Goal: Information Seeking & Learning: Learn about a topic

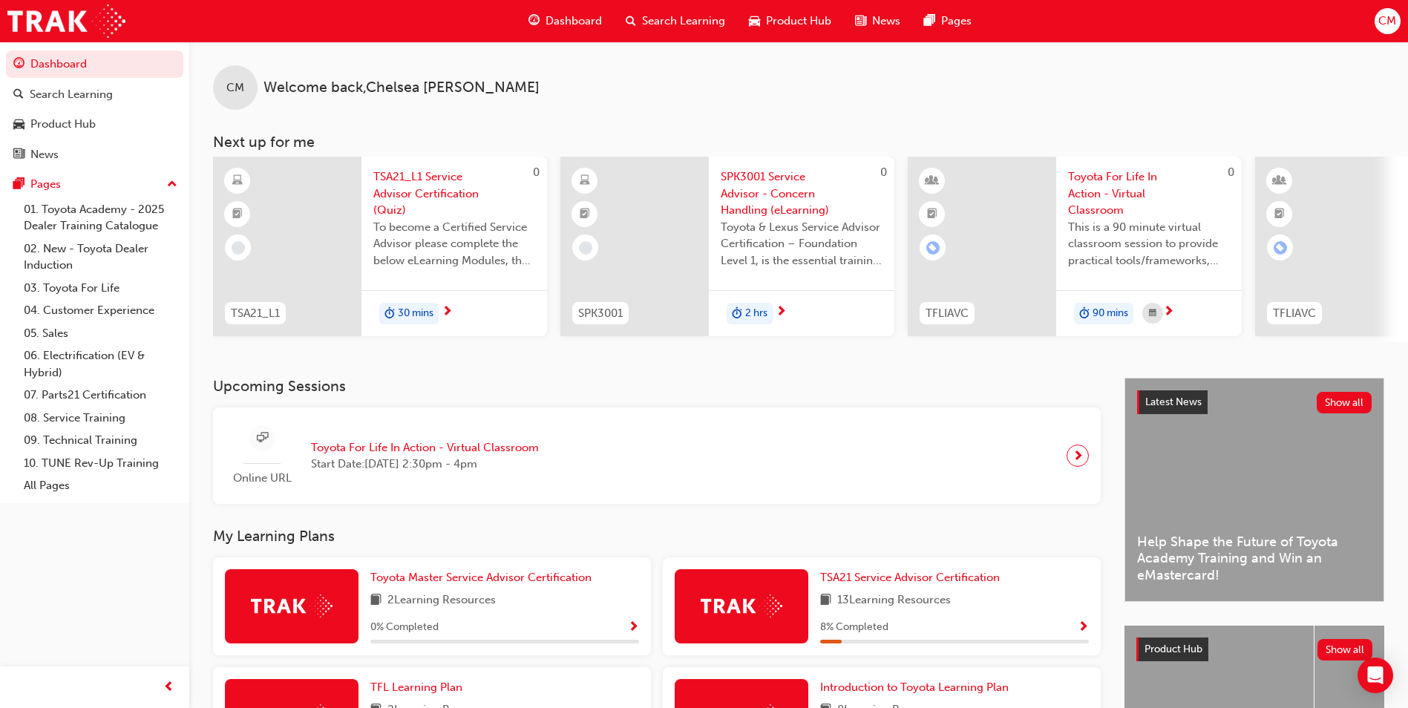
click at [649, 30] on div "Search Learning" at bounding box center [675, 21] width 123 height 30
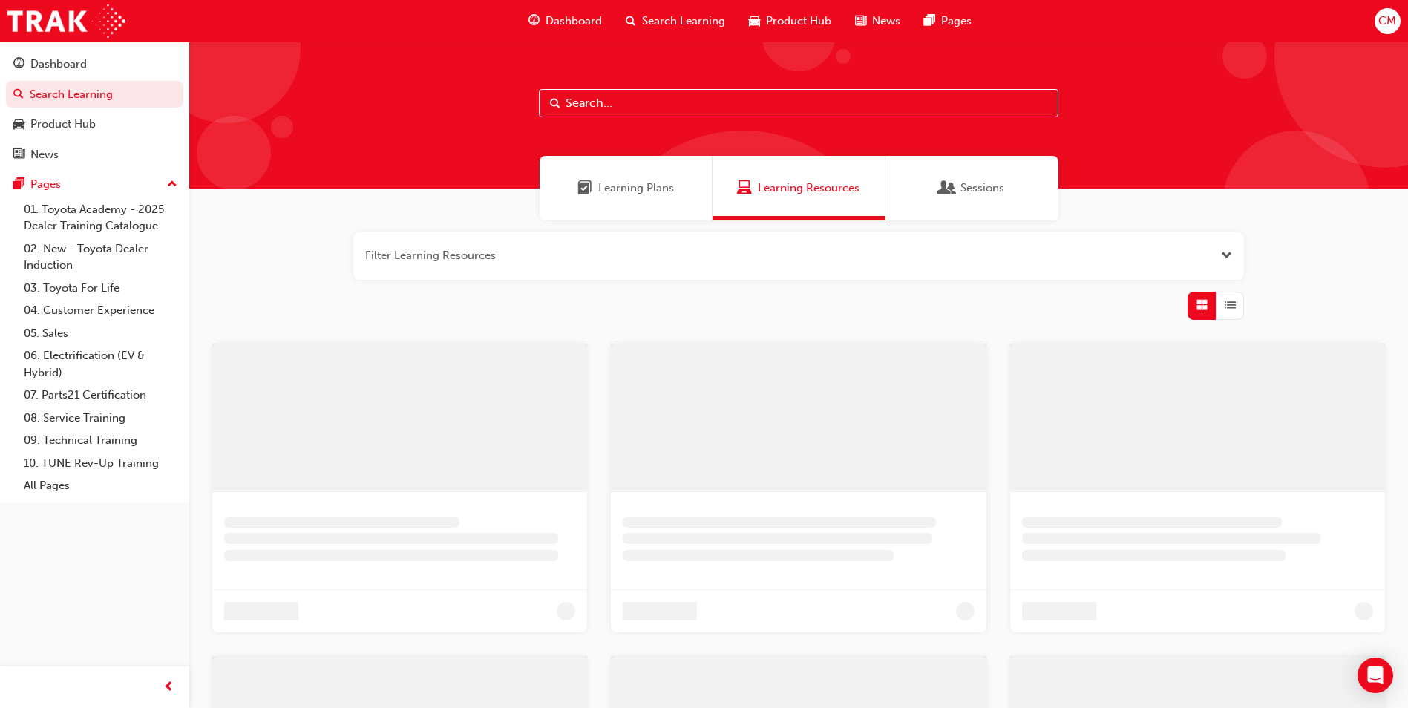
click at [728, 117] on div at bounding box center [798, 115] width 1219 height 147
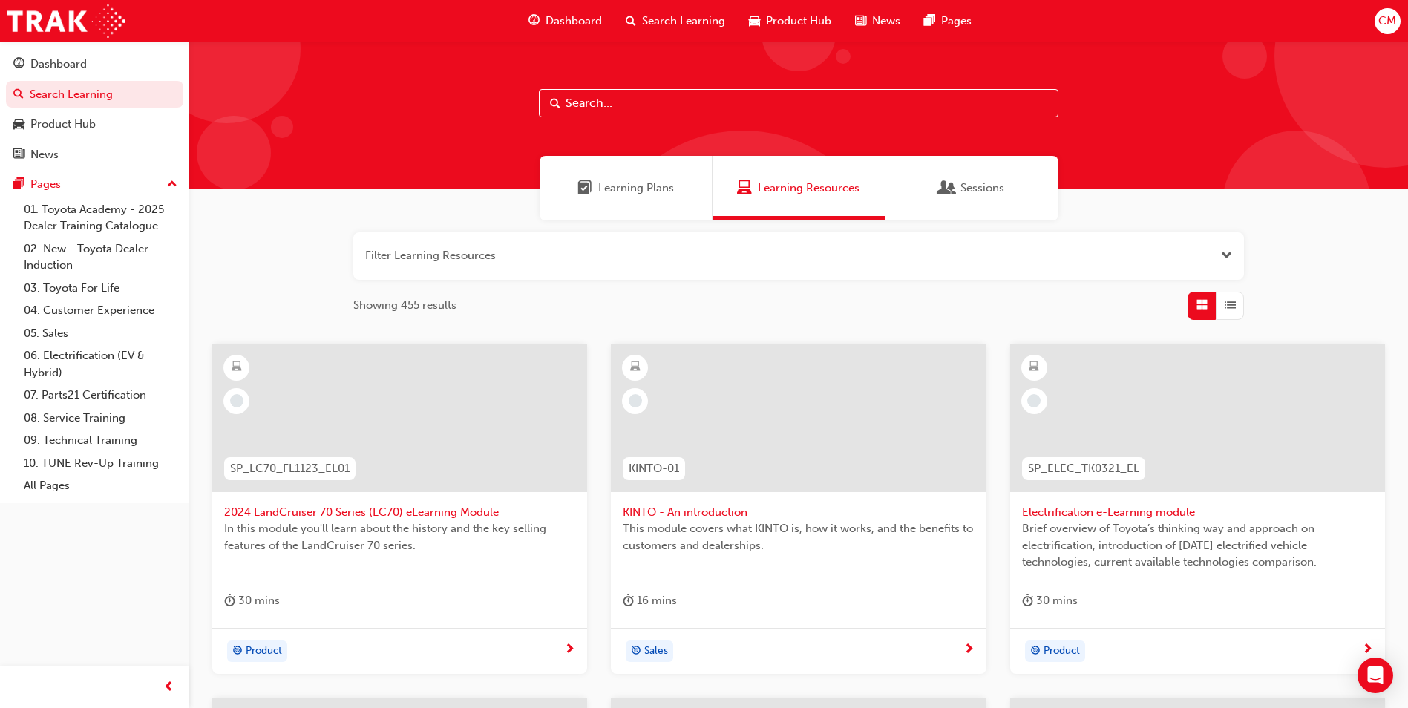
click at [721, 108] on input "text" at bounding box center [799, 103] width 520 height 28
click at [663, 21] on span "Search Learning" at bounding box center [683, 21] width 83 height 17
click at [635, 109] on input "text" at bounding box center [799, 103] width 520 height 28
type input "AUST"
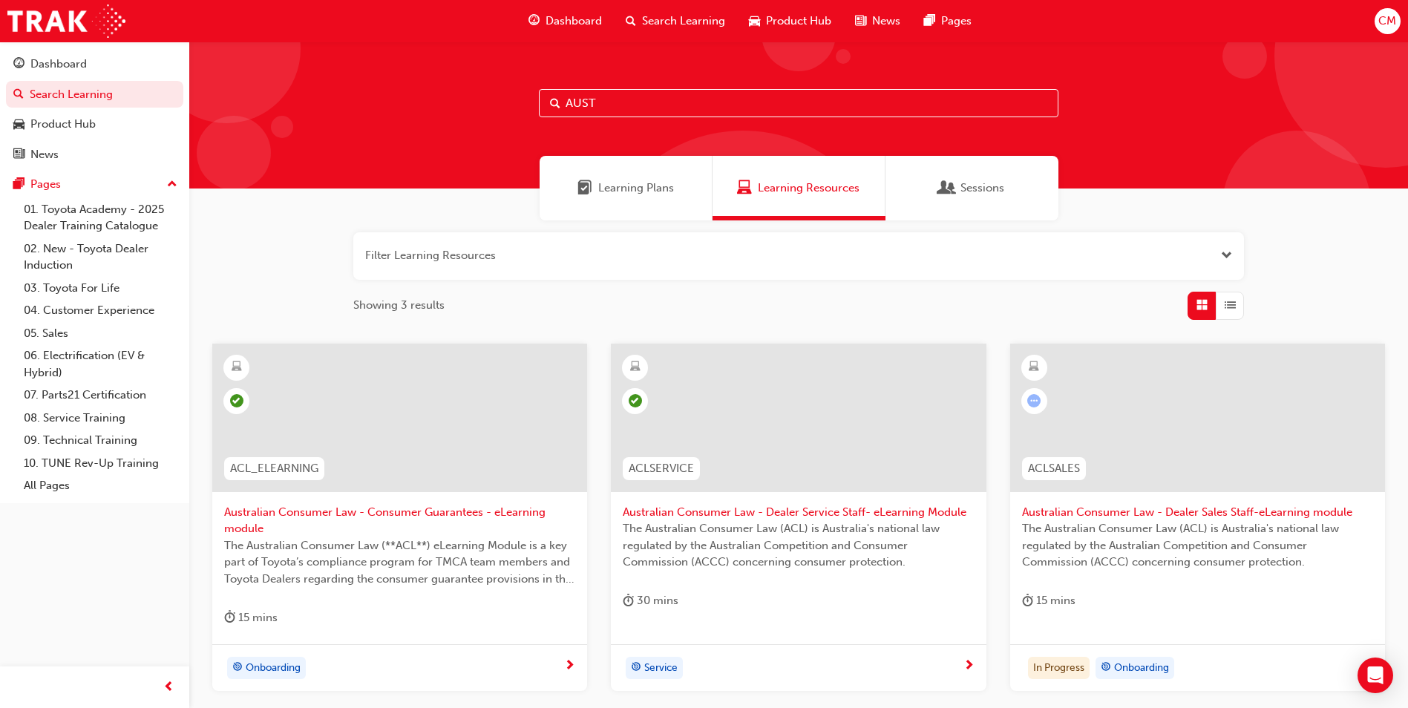
click at [1232, 416] on div at bounding box center [1197, 418] width 375 height 148
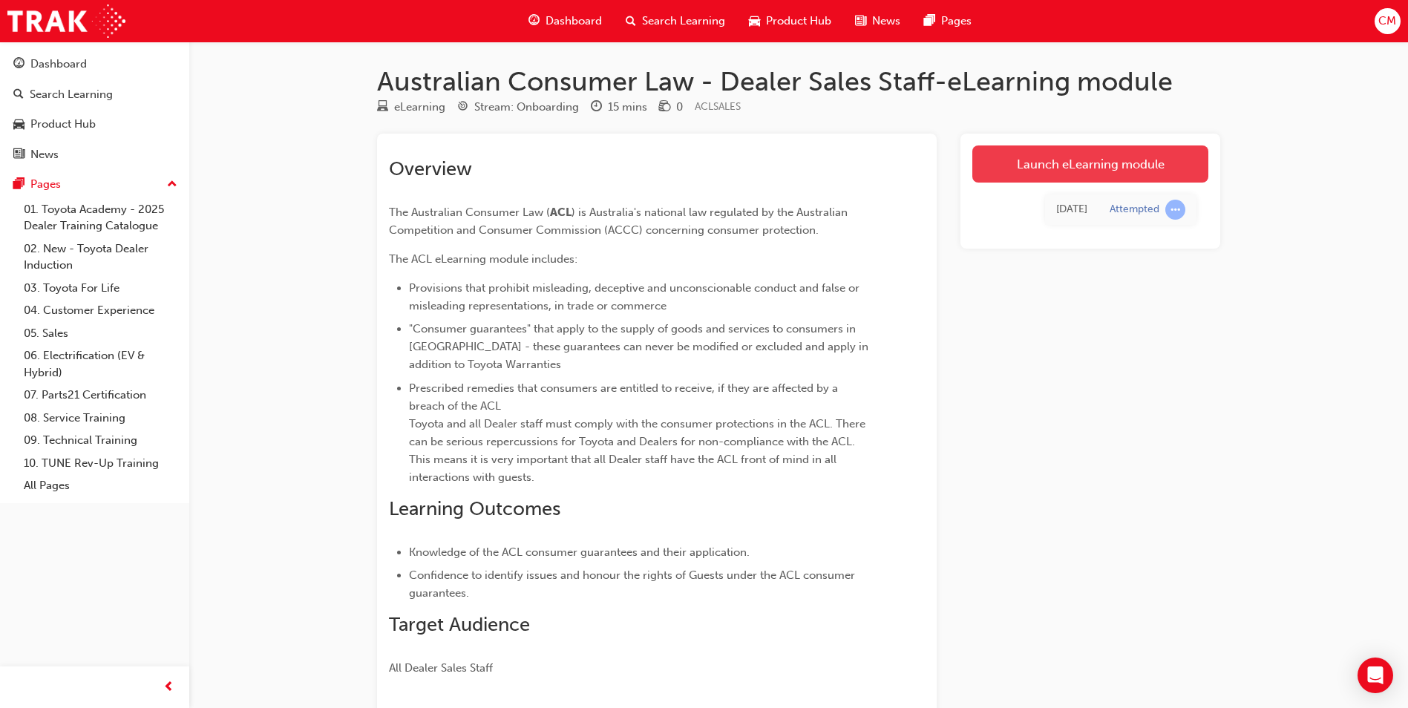
click at [1042, 166] on link "Launch eLearning module" at bounding box center [1090, 163] width 236 height 37
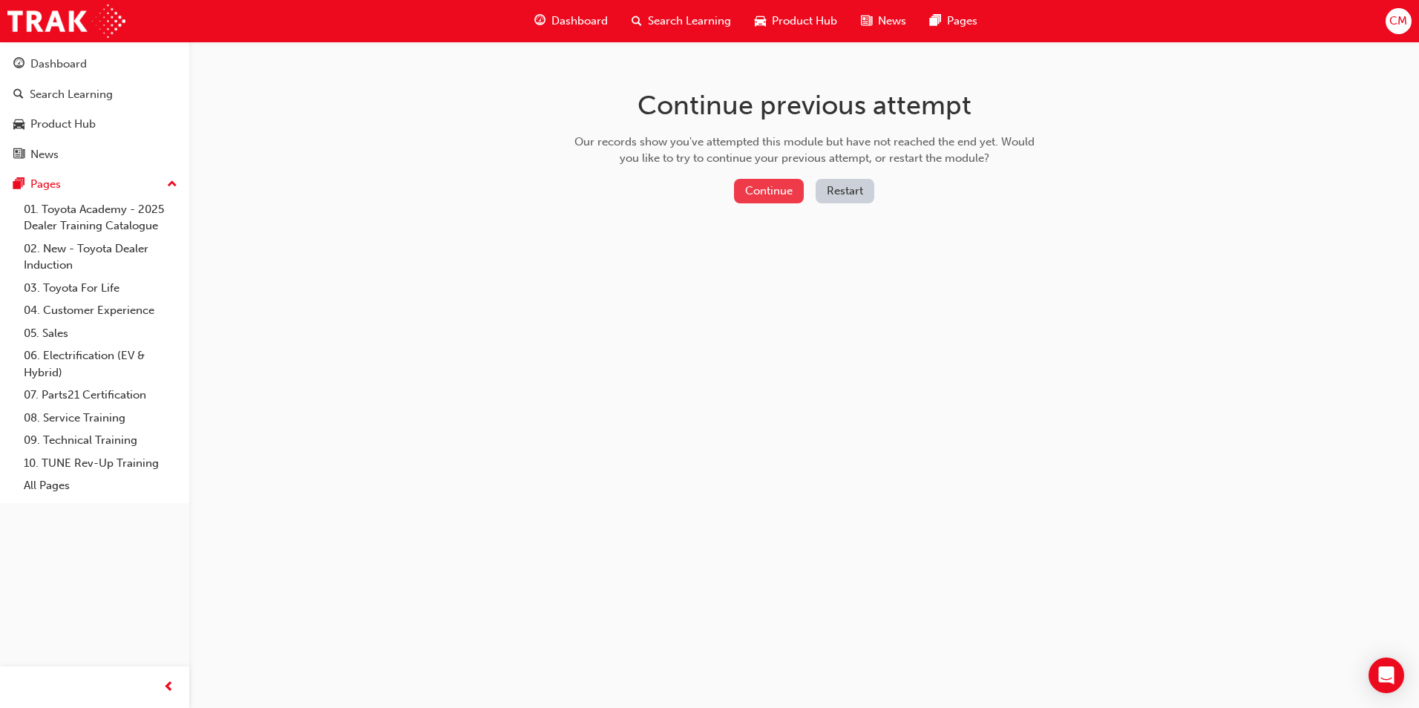
click at [770, 184] on button "Continue" at bounding box center [769, 191] width 70 height 24
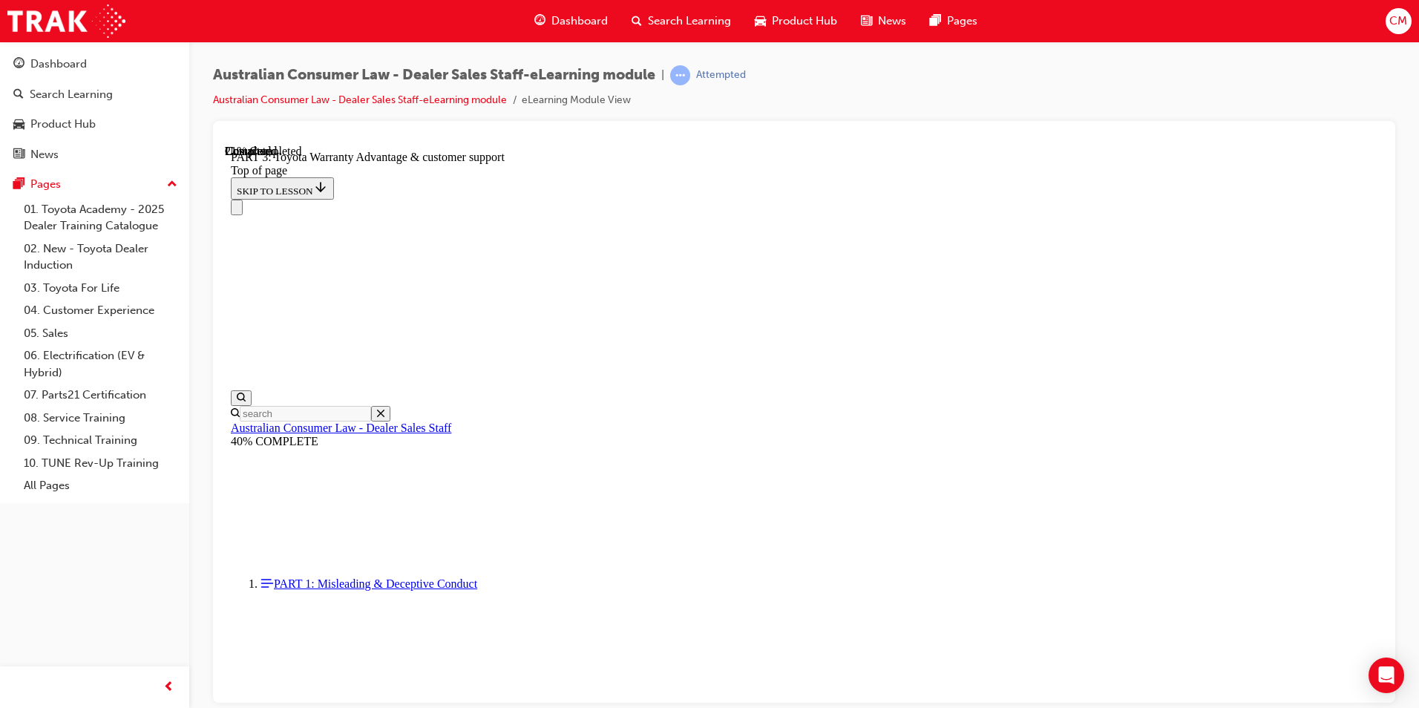
scroll to position [937, 0]
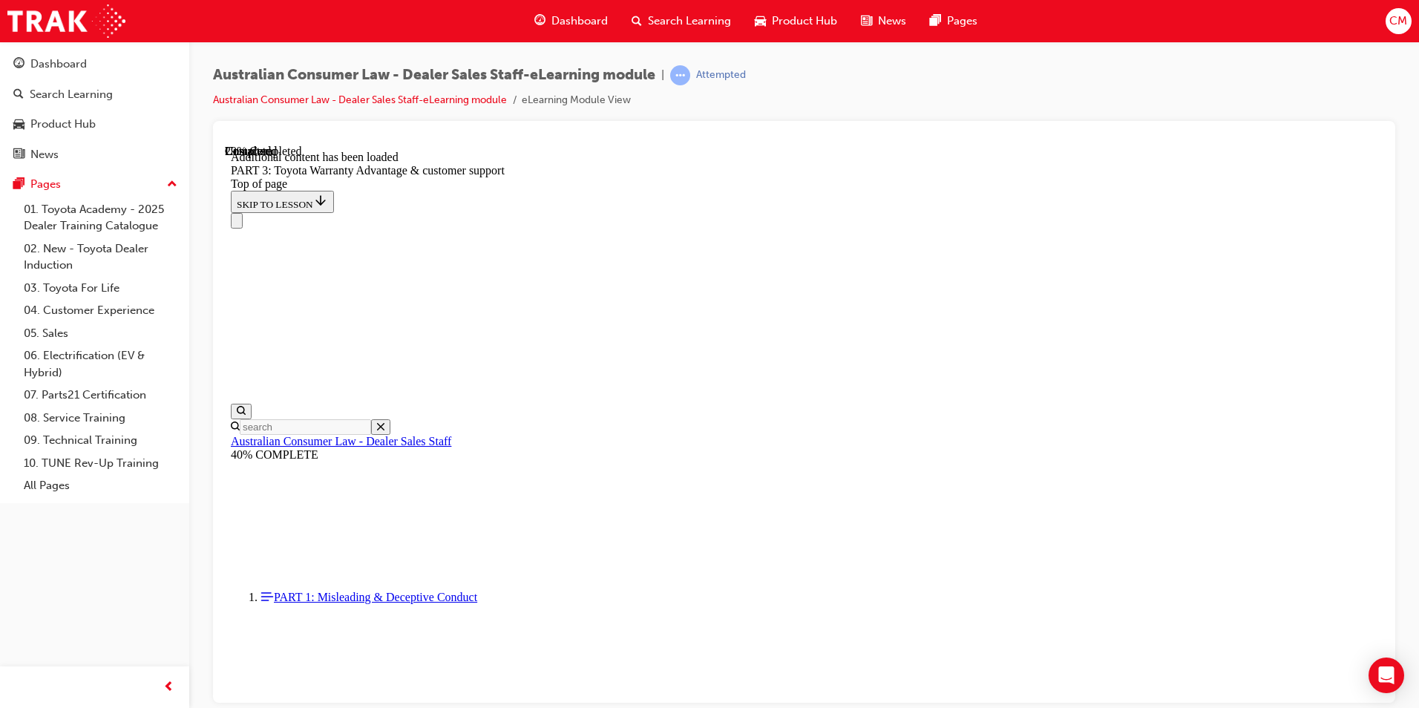
scroll to position [1732, 0]
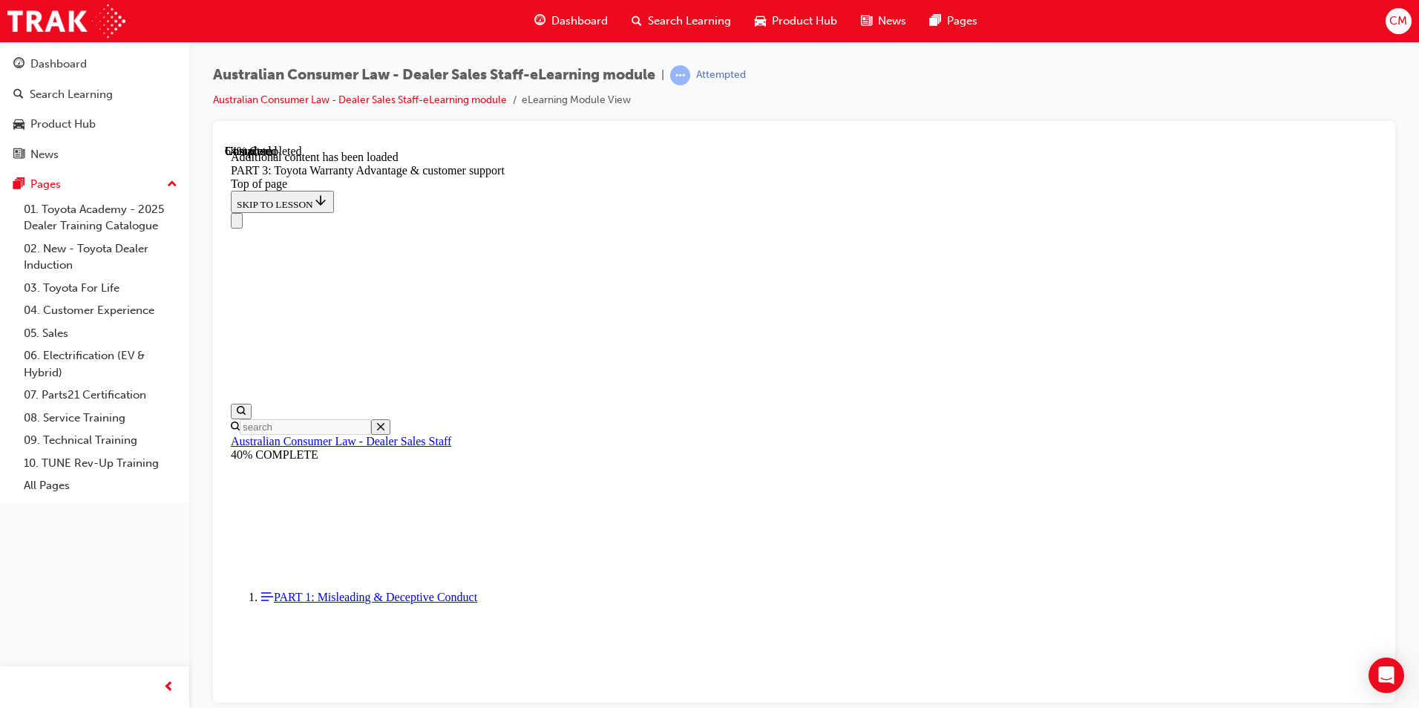
scroll to position [3847, 0]
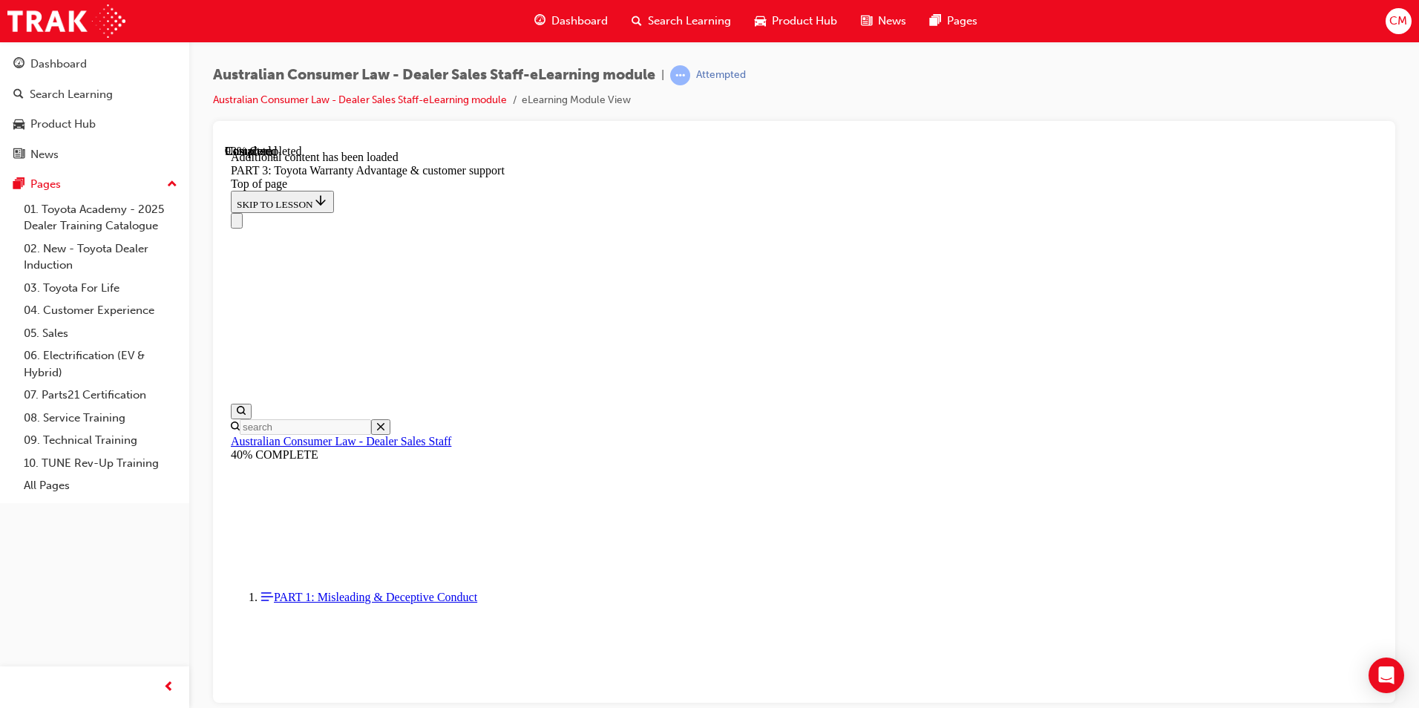
scroll to position [4691, 0]
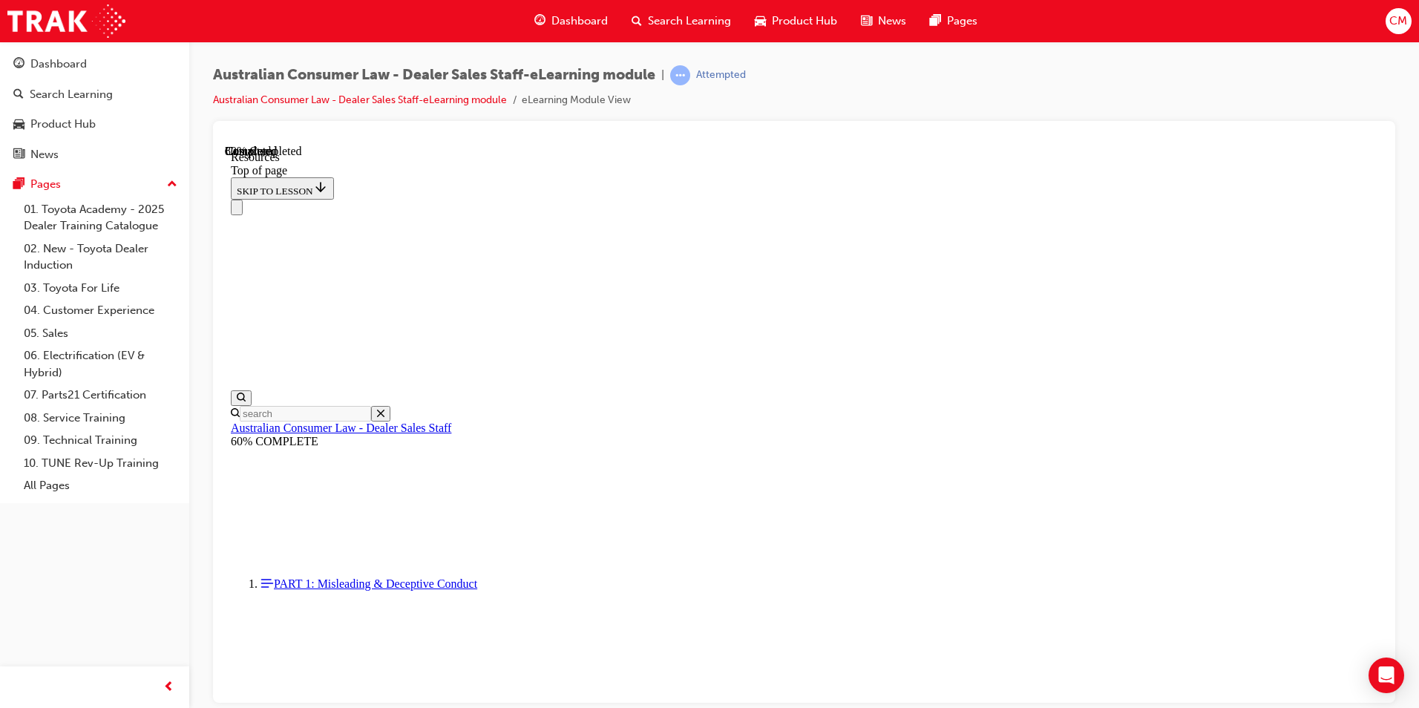
scroll to position [728, 0]
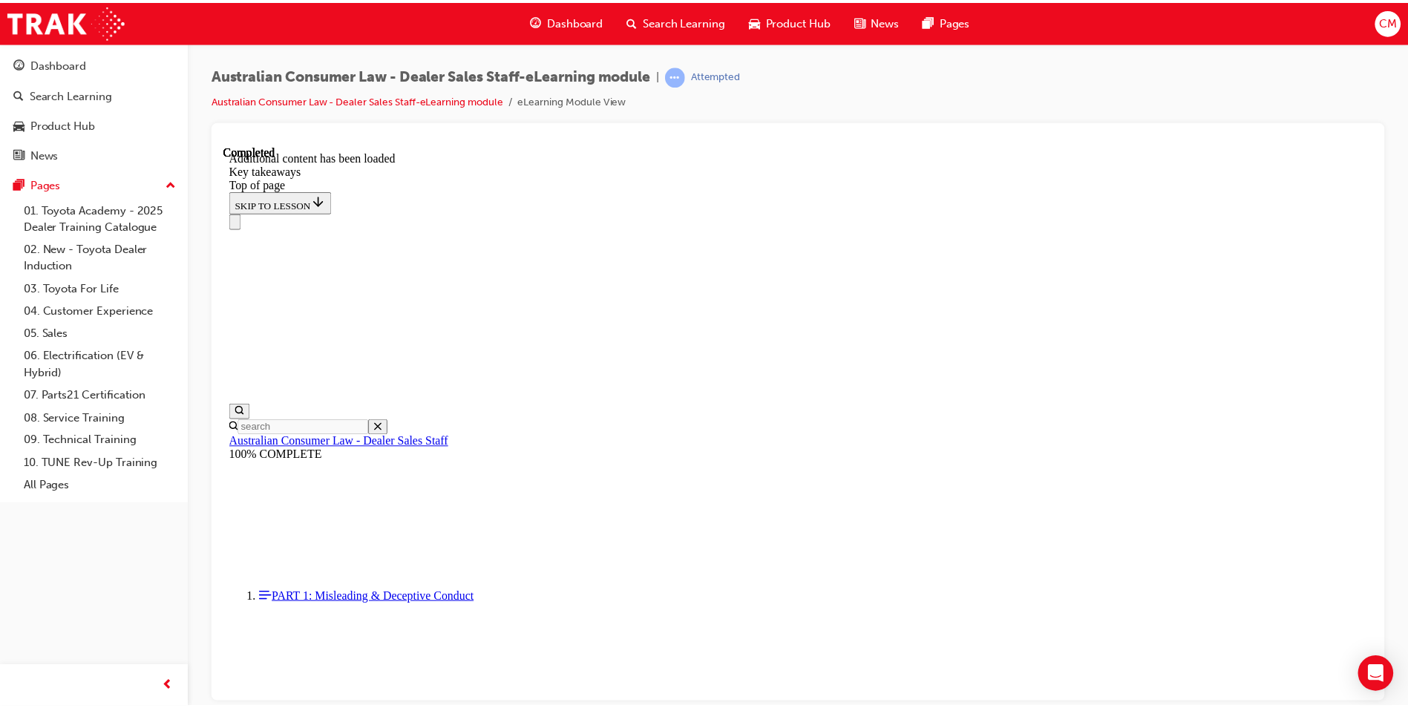
scroll to position [311, 0]
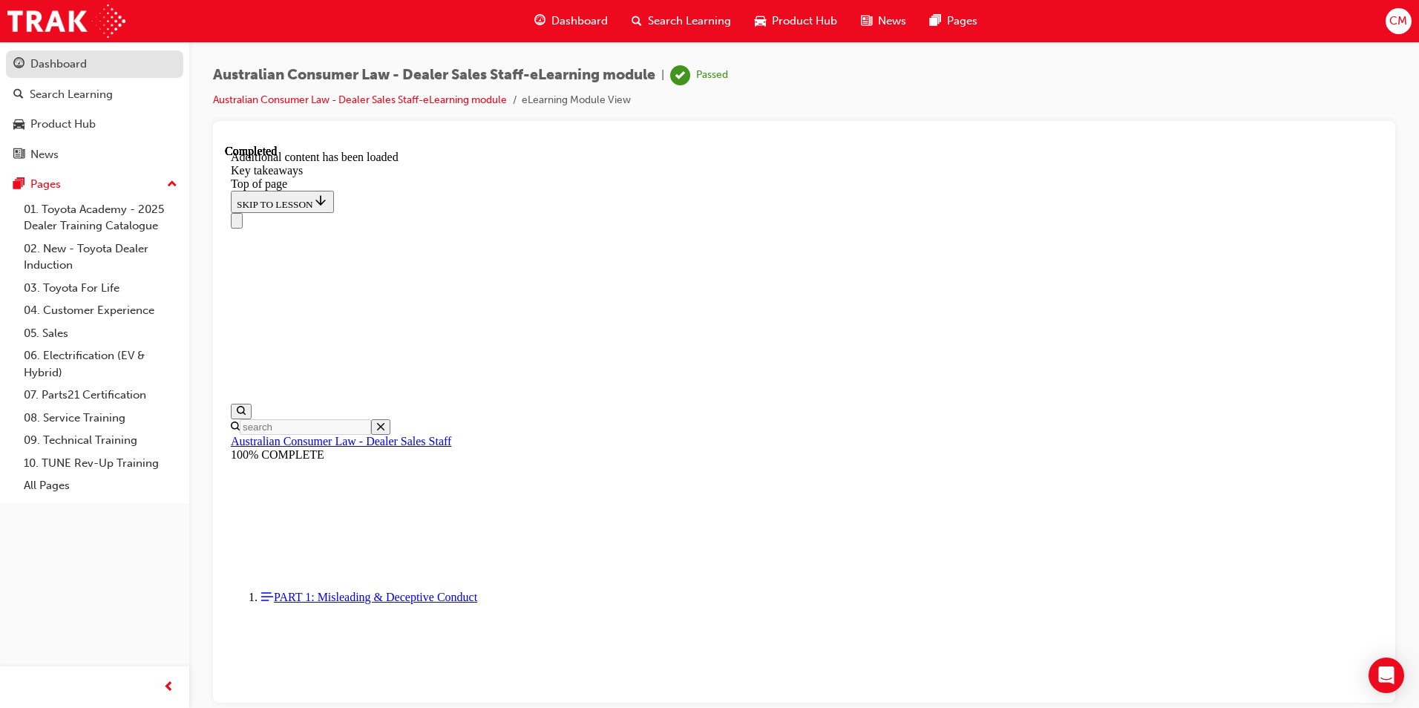
click at [92, 57] on div "Dashboard" at bounding box center [94, 64] width 163 height 19
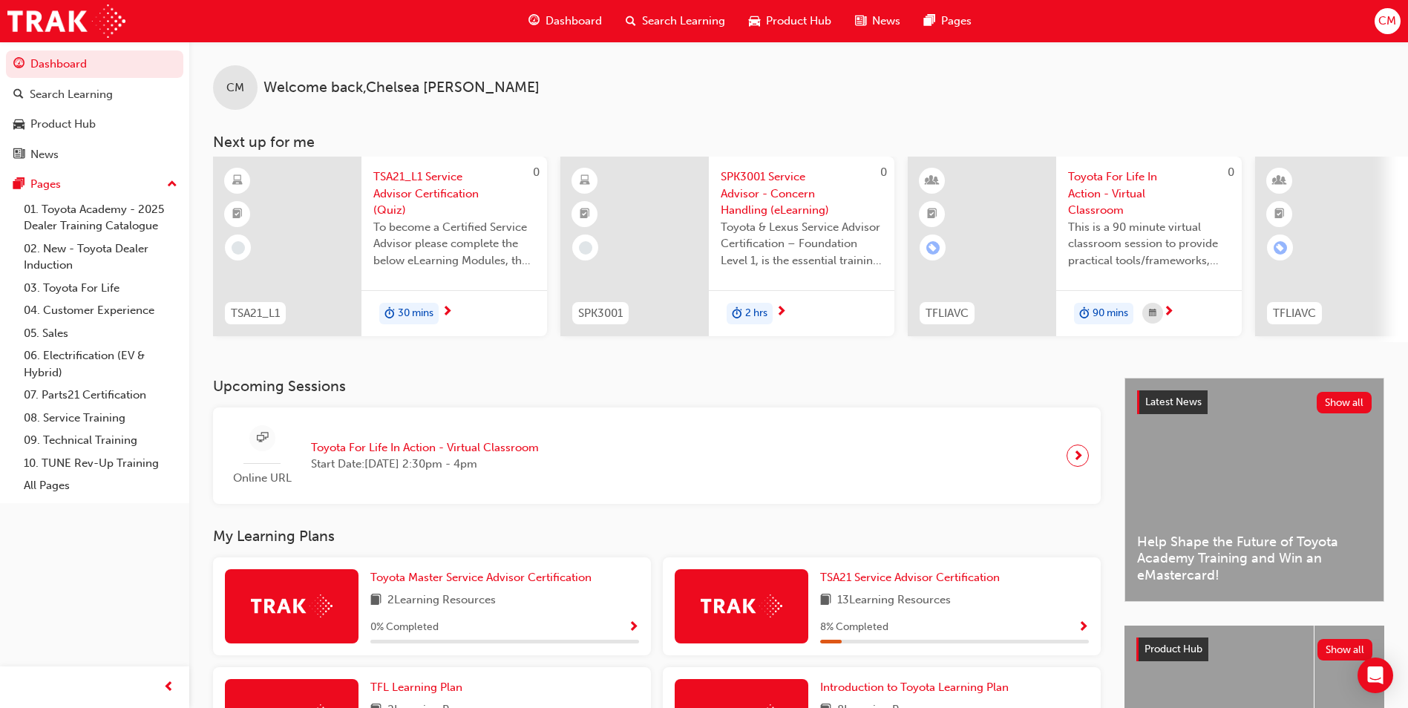
click at [450, 241] on span "To become a Certified Service Advisor please complete the below eLearning Modul…" at bounding box center [454, 244] width 162 height 50
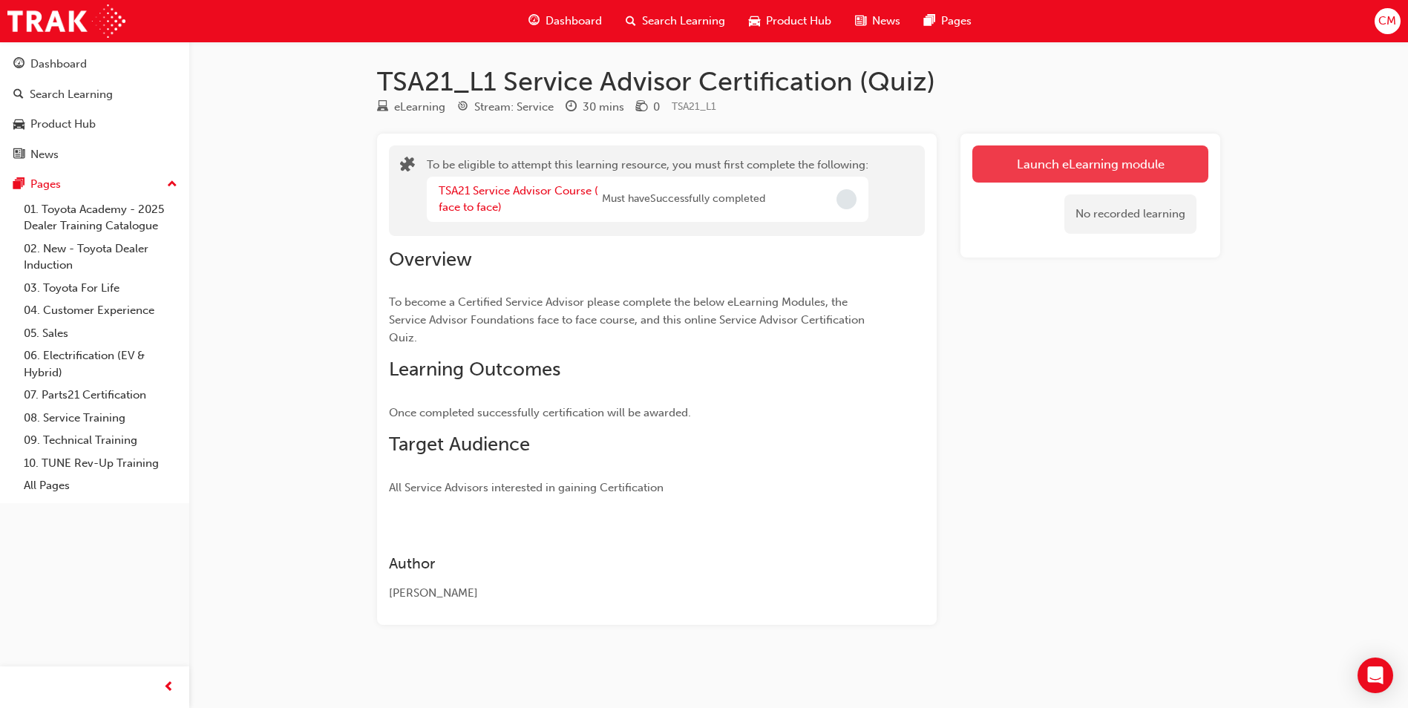
click at [1089, 161] on button "Launch eLearning module" at bounding box center [1090, 163] width 236 height 37
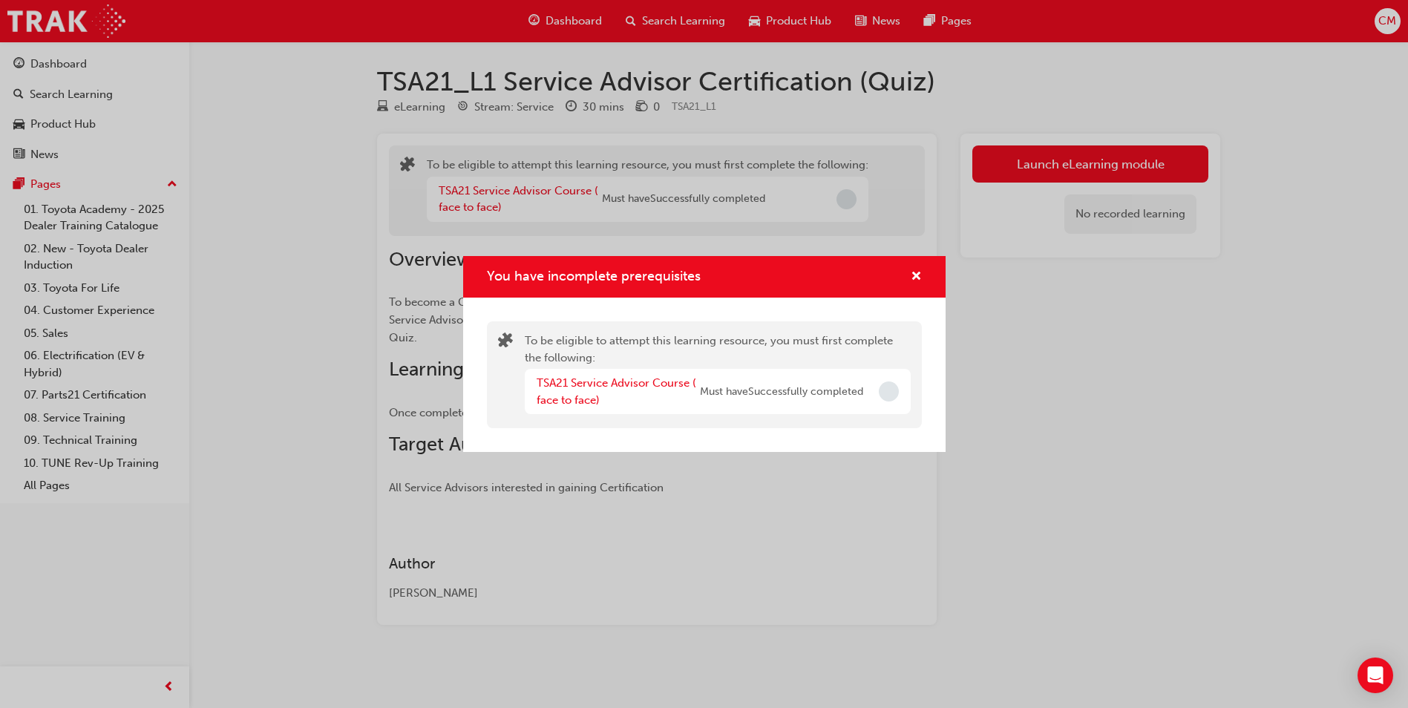
click at [869, 396] on div "TSA21 Service Advisor Course ( face to face) Must have Successfully completed" at bounding box center [718, 391] width 386 height 45
click at [554, 384] on link "TSA21 Service Advisor Course ( face to face)" at bounding box center [617, 391] width 160 height 30
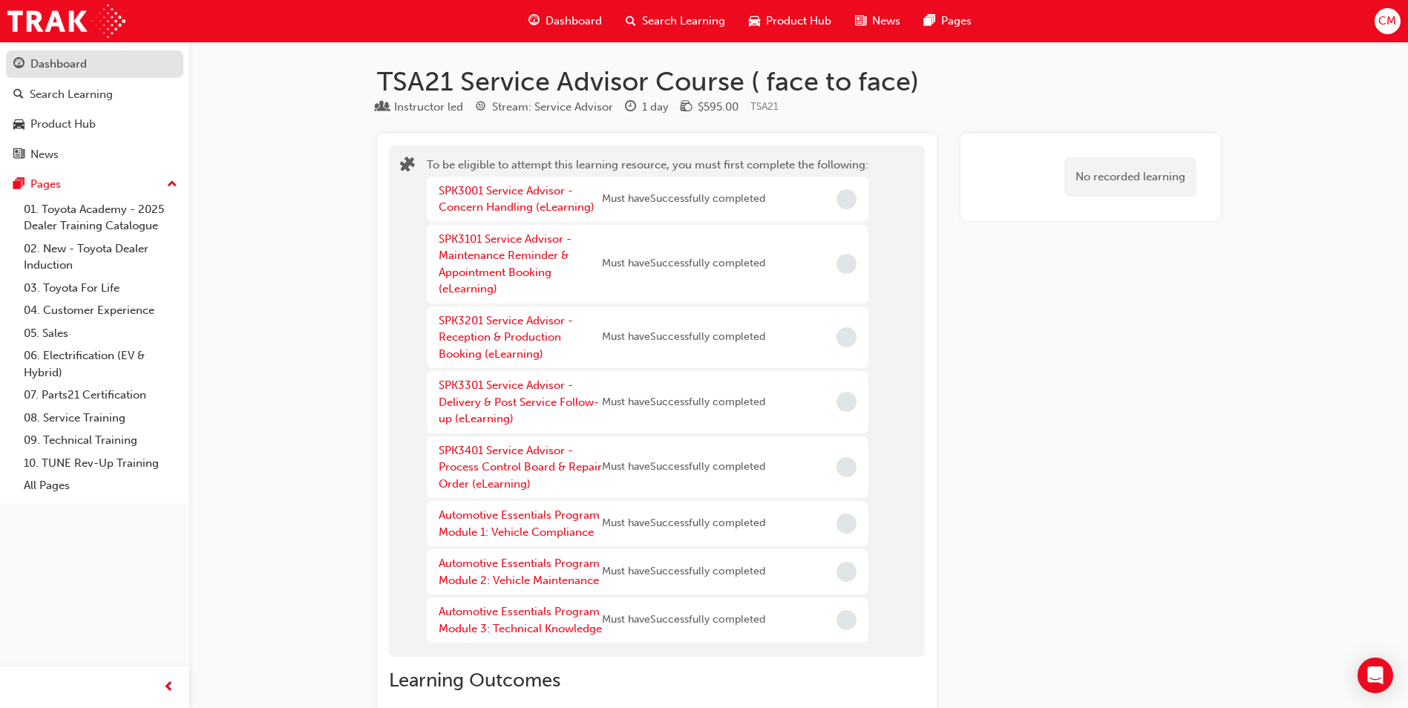
click at [53, 74] on link "Dashboard" at bounding box center [94, 63] width 177 height 27
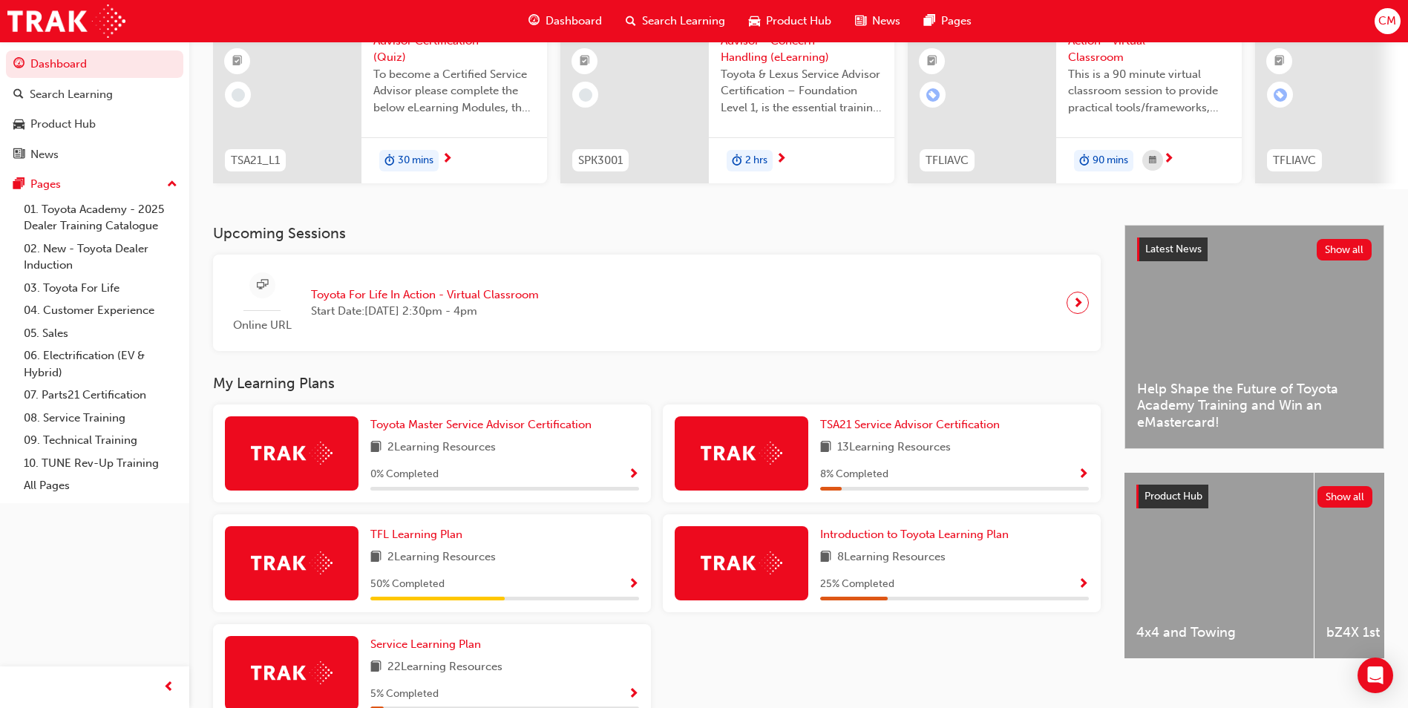
scroll to position [246, 0]
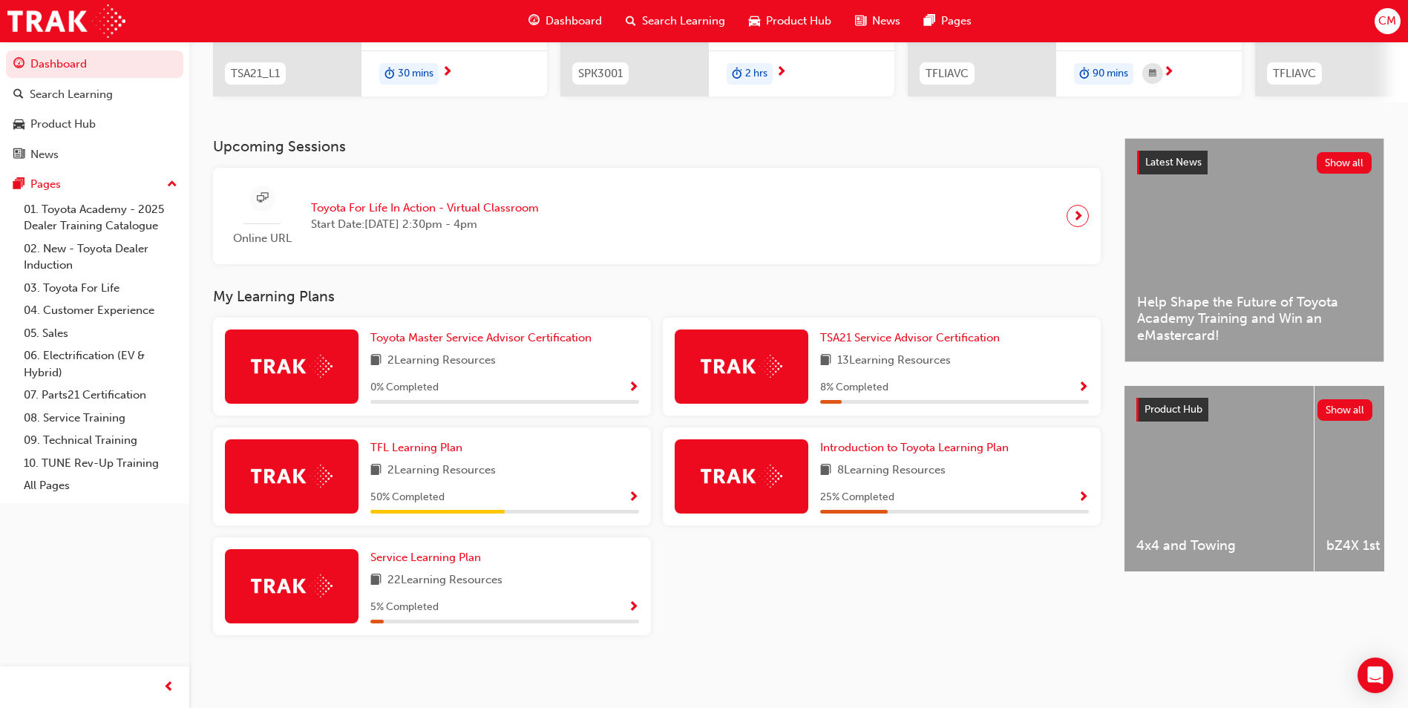
click at [579, 467] on div "2 Learning Resources" at bounding box center [504, 471] width 269 height 19
click at [636, 494] on span "Show Progress" at bounding box center [633, 497] width 11 height 13
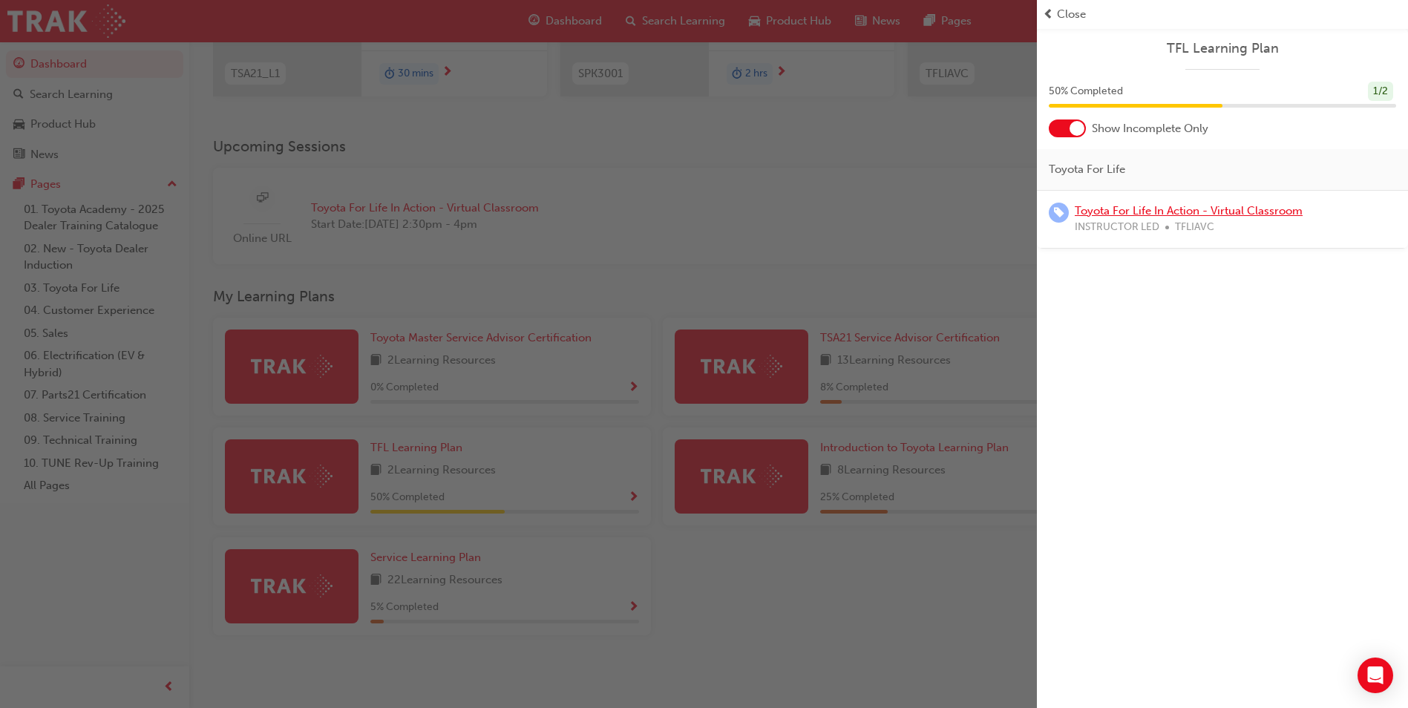
click at [1157, 208] on link "Toyota For Life In Action - Virtual Classroom" at bounding box center [1189, 210] width 228 height 13
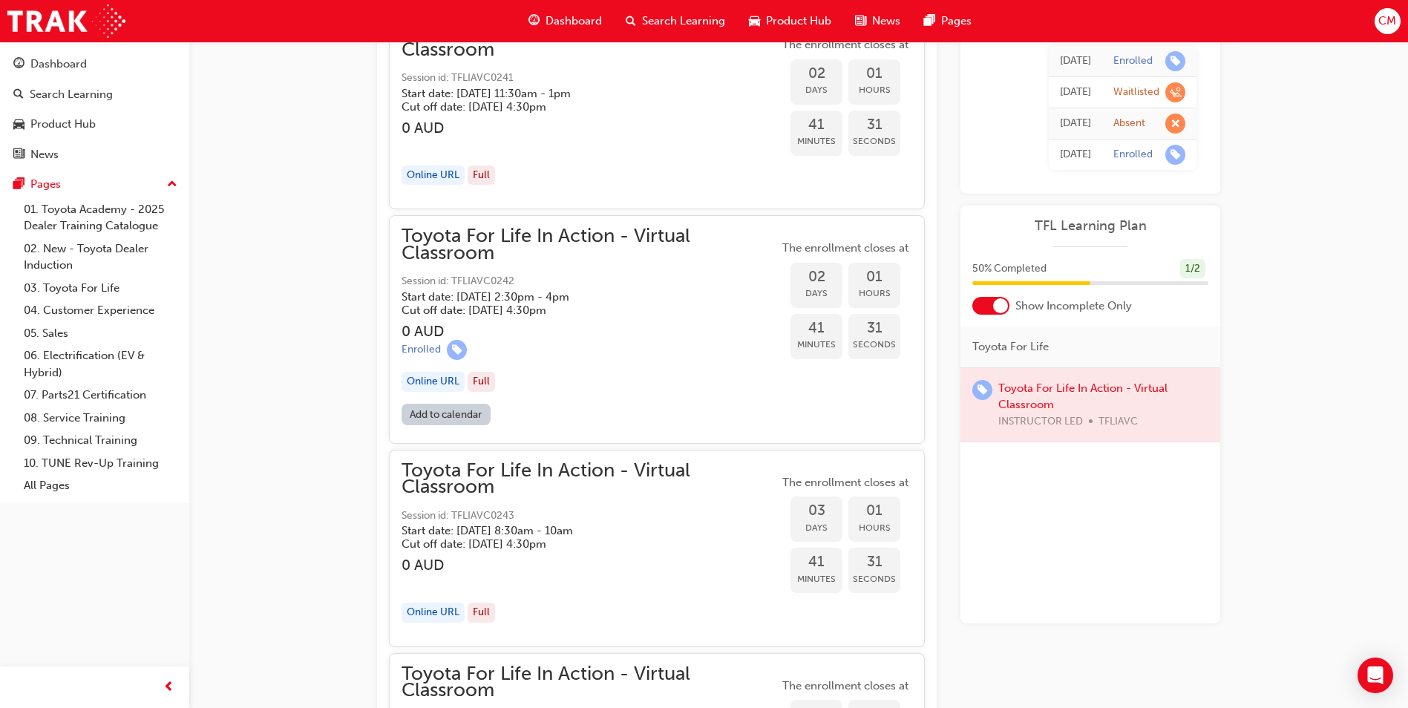
scroll to position [1403, 0]
